Goal: Task Accomplishment & Management: Complete application form

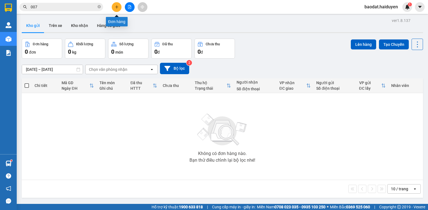
click at [114, 9] on button at bounding box center [117, 7] width 10 height 10
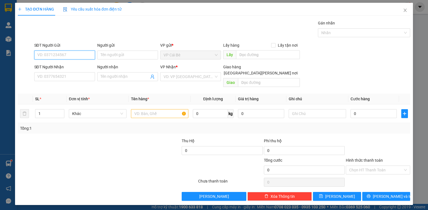
drag, startPoint x: 62, startPoint y: 52, endPoint x: 70, endPoint y: 57, distance: 8.5
click at [70, 57] on input "SĐT Người Gửi" at bounding box center [64, 55] width 61 height 9
click at [68, 57] on input "484" at bounding box center [64, 55] width 61 height 9
click at [67, 66] on div "0889355484 - SANG" at bounding box center [65, 66] width 55 height 6
type input "0889355484"
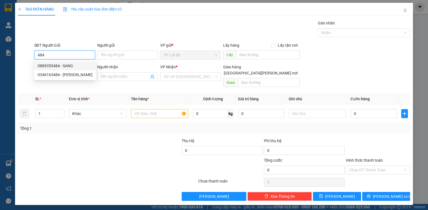
type input "SANG"
type input "AN LAC VIÊN"
type input "0906930508"
type input "NHỰT"
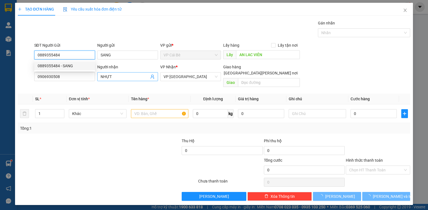
type input "40.000"
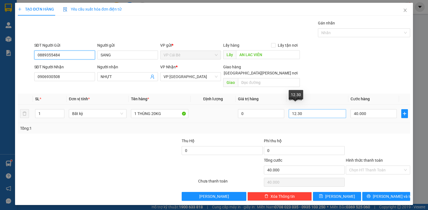
type input "0889355484"
drag, startPoint x: 307, startPoint y: 110, endPoint x: 328, endPoint y: 104, distance: 22.6
click at [328, 109] on input "12.30" at bounding box center [316, 113] width 57 height 9
drag, startPoint x: 293, startPoint y: 108, endPoint x: 278, endPoint y: 110, distance: 14.8
click at [278, 110] on tr "1 Bất kỳ 1 THÙNG 20KG 0 12.30 40.000" at bounding box center [214, 114] width 392 height 19
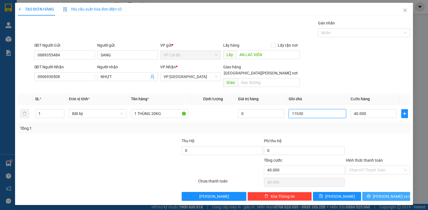
type input "11h30"
click at [375, 192] on button "[PERSON_NAME] và In" at bounding box center [386, 196] width 48 height 9
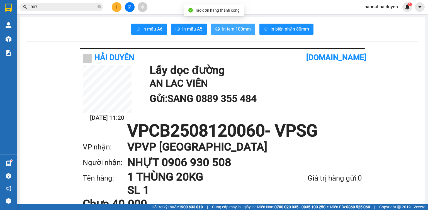
click at [232, 26] on span "In tem 100mm" at bounding box center [236, 29] width 29 height 7
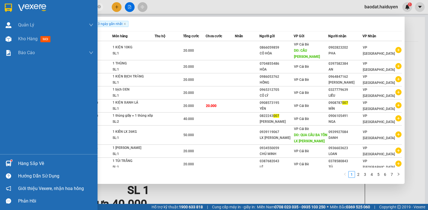
drag, startPoint x: 45, startPoint y: 6, endPoint x: 10, endPoint y: 15, distance: 36.7
click at [10, 15] on section "Kết quả [PERSON_NAME] ( 67 ) Bộ lọc Gửi 3 ngày gần nhất Mã ĐH Trạng thái Món hà…" at bounding box center [214, 105] width 428 height 210
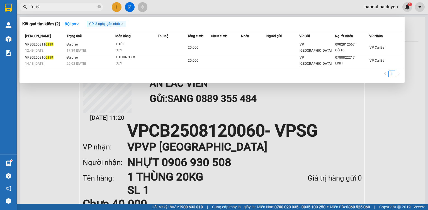
type input "0119"
